Goal: Obtain resource: Download file/media

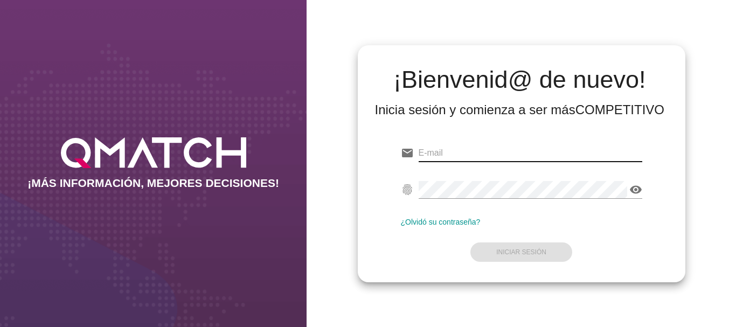
click at [439, 151] on input "email" at bounding box center [531, 152] width 224 height 17
type input "[EMAIL_ADDRESS][PERSON_NAME][DOMAIN_NAME]"
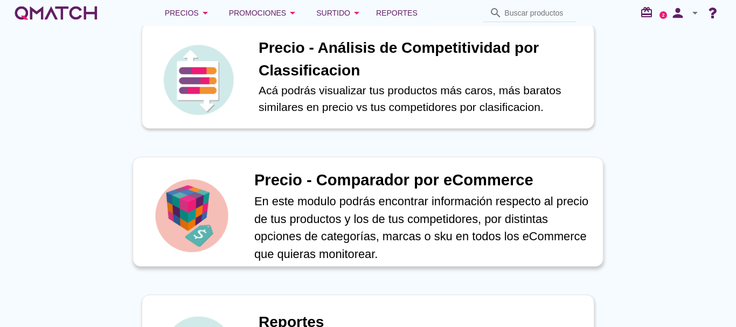
scroll to position [377, 0]
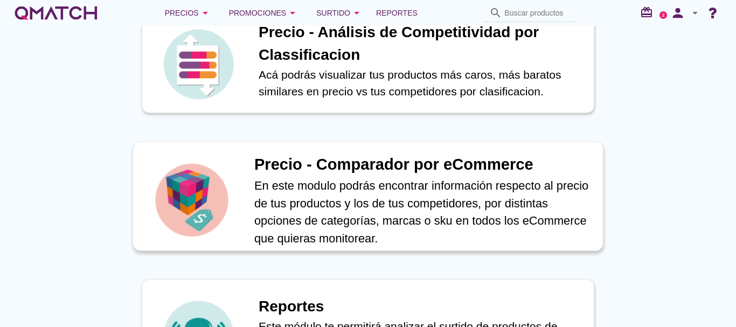
click at [366, 168] on h1 "Precio - Comparador por eCommerce" at bounding box center [422, 165] width 337 height 24
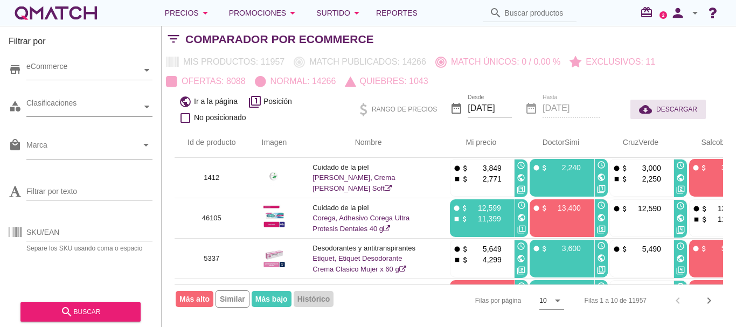
click at [664, 108] on span "DESCARGAR" at bounding box center [677, 110] width 41 height 10
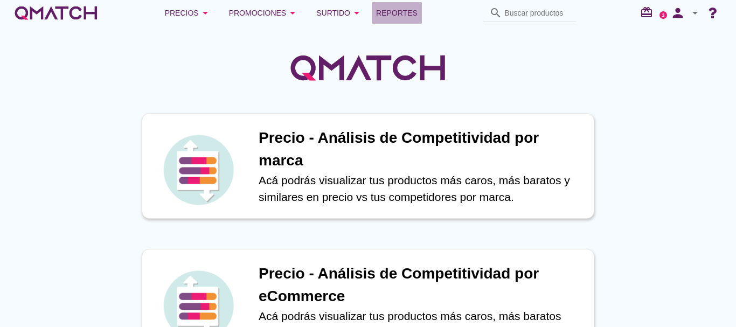
click at [406, 14] on span "Reportes" at bounding box center [397, 12] width 42 height 13
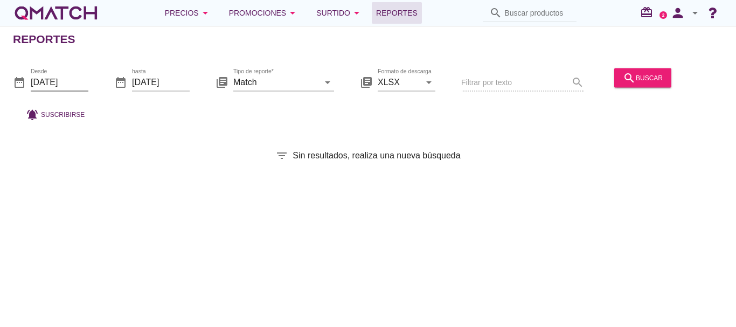
click at [56, 80] on input "[DATE]" at bounding box center [60, 81] width 58 height 17
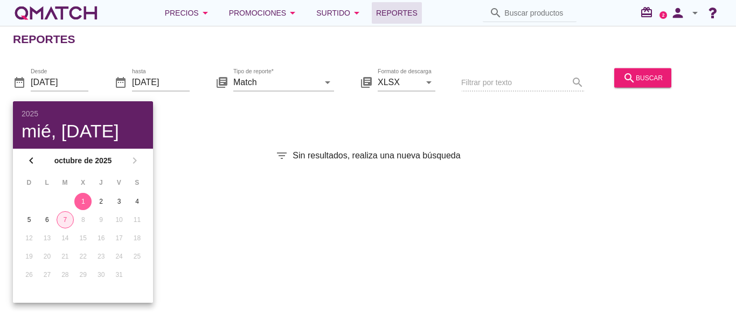
click at [63, 221] on div "7" at bounding box center [65, 220] width 16 height 10
type input "[DATE]"
click at [634, 73] on div "search buscar" at bounding box center [643, 77] width 40 height 13
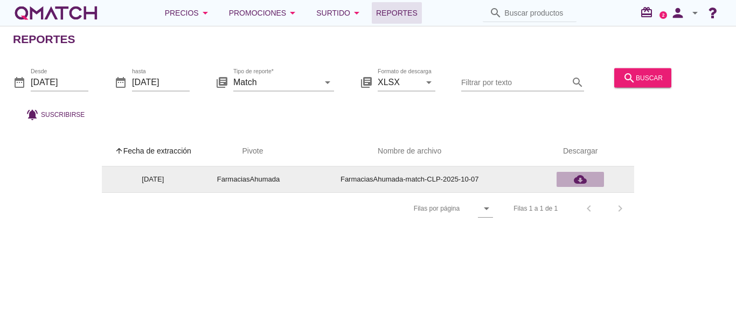
click at [584, 180] on icon "cloud_download" at bounding box center [580, 179] width 13 height 13
